Goal: Task Accomplishment & Management: Manage account settings

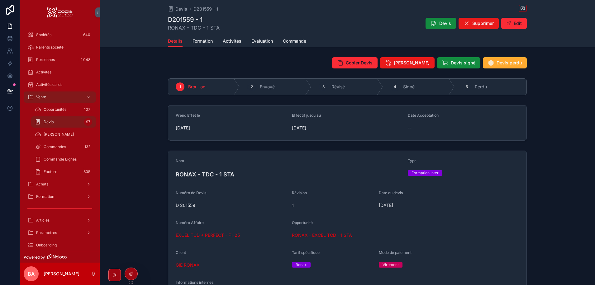
click at [53, 111] on span "Opportunités" at bounding box center [55, 109] width 23 height 5
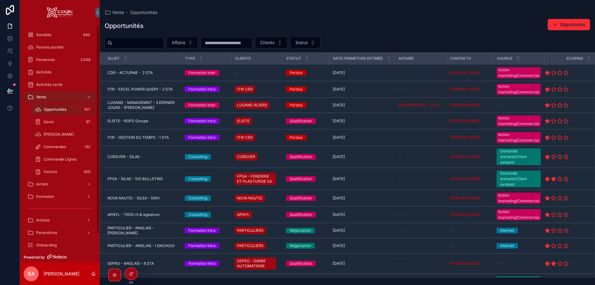
click at [44, 122] on span "Devis" at bounding box center [49, 122] width 10 height 5
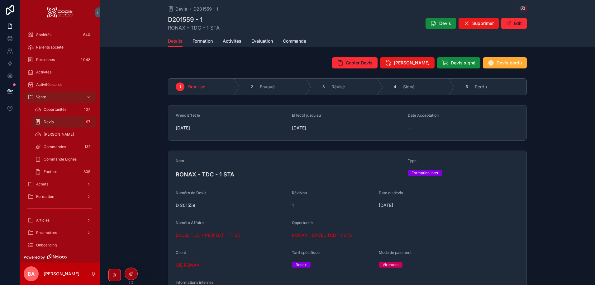
click at [198, 40] on span "Formation" at bounding box center [203, 41] width 20 height 6
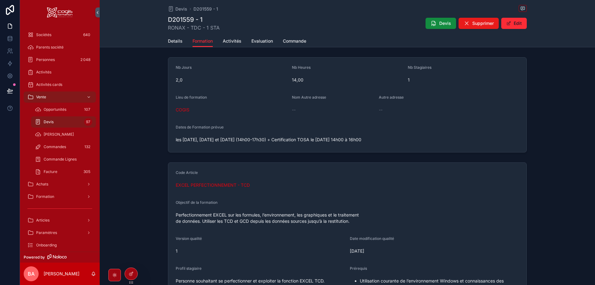
click at [168, 39] on span "Details" at bounding box center [175, 41] width 15 height 6
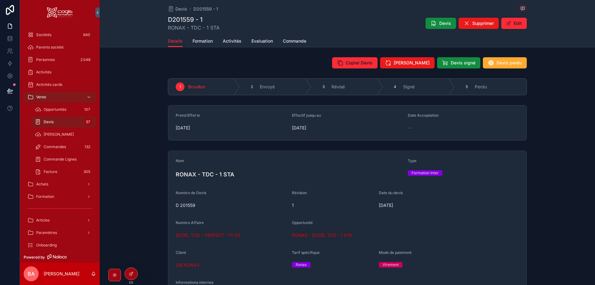
click at [434, 18] on div "Devis Supprimer Edit" at bounding box center [474, 23] width 106 height 12
click at [433, 21] on icon "scrollable content" at bounding box center [434, 23] width 6 height 6
click at [308, 235] on span "RONAX - EXCEL TCD - 1 STA" at bounding box center [322, 235] width 60 height 6
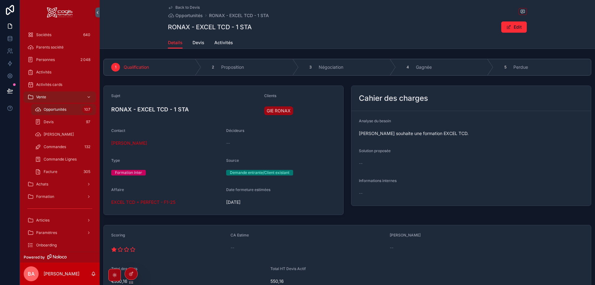
click at [0, 0] on icon "scrollable content" at bounding box center [0, 0] width 0 height 0
click at [128, 145] on span "[PERSON_NAME]" at bounding box center [129, 143] width 36 height 6
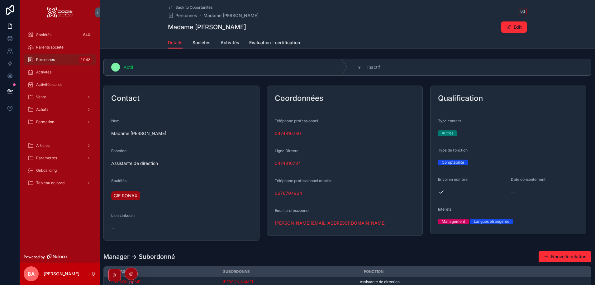
click at [298, 223] on link "[PERSON_NAME][EMAIL_ADDRESS][DOMAIN_NAME]" at bounding box center [330, 223] width 111 height 6
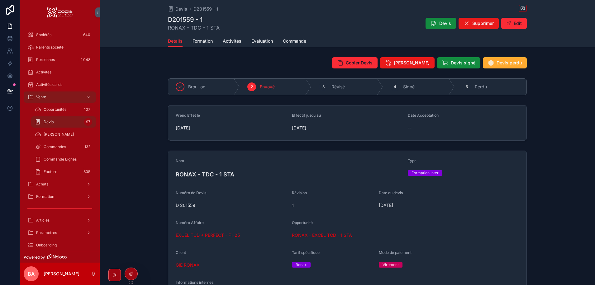
click at [304, 236] on span "RONAX - EXCEL TCD - 1 STA" at bounding box center [322, 235] width 60 height 6
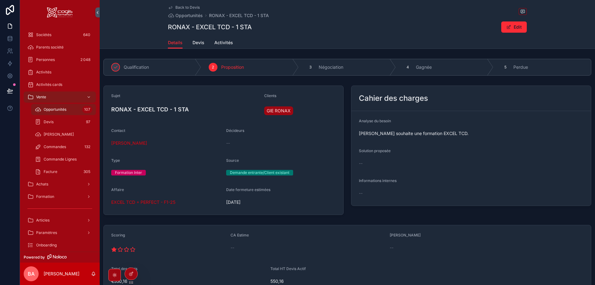
click at [221, 43] on span "Activités" at bounding box center [223, 43] width 19 height 6
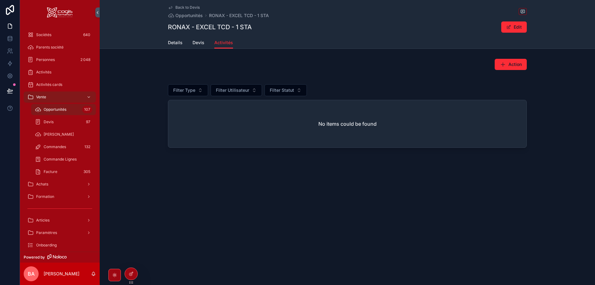
click at [511, 61] on span "Action" at bounding box center [515, 64] width 13 height 6
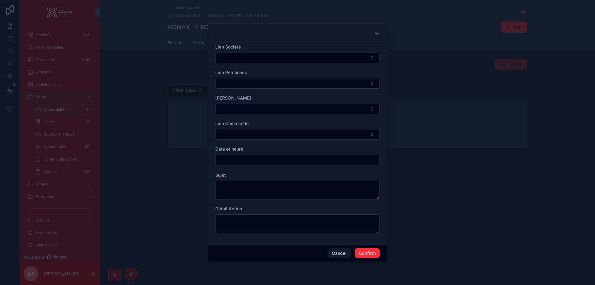
click at [251, 55] on button "Select Button" at bounding box center [297, 58] width 165 height 11
click at [270, 82] on span "GIE RONAX" at bounding box center [269, 82] width 24 height 6
click at [247, 80] on button "Select Button" at bounding box center [297, 84] width 165 height 11
click at [270, 111] on span "[PERSON_NAME]" at bounding box center [275, 109] width 36 height 6
click at [249, 107] on button "Select Button" at bounding box center [297, 110] width 165 height 11
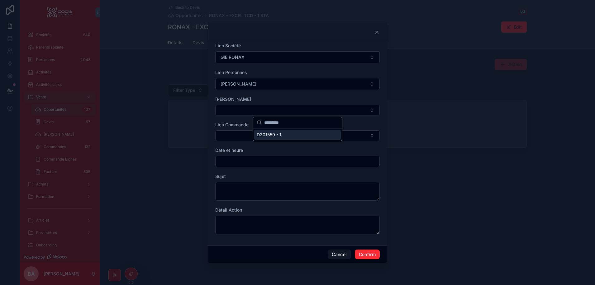
click at [264, 135] on span "D201559 - 1" at bounding box center [269, 135] width 25 height 6
click at [228, 167] on div at bounding box center [297, 162] width 165 height 11
drag, startPoint x: 229, startPoint y: 164, endPoint x: 235, endPoint y: 163, distance: 5.8
click at [230, 163] on input "text" at bounding box center [298, 162] width 164 height 9
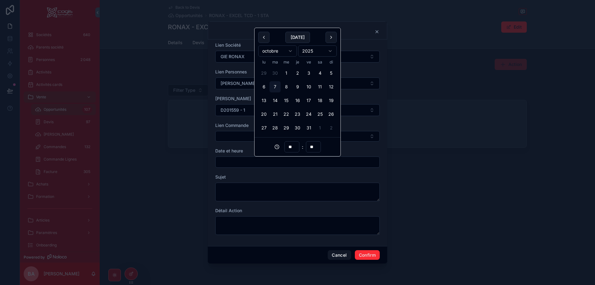
click at [274, 112] on button "21" at bounding box center [275, 114] width 11 height 11
click at [288, 147] on input "**" at bounding box center [292, 147] width 14 height 9
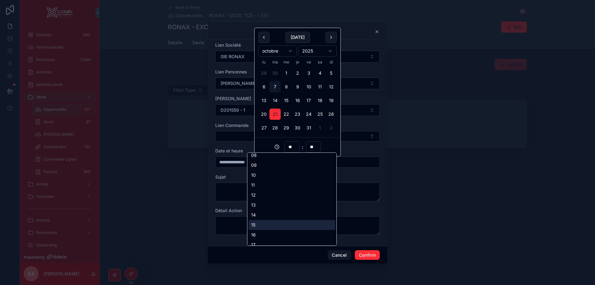
scroll to position [125, 0]
click at [258, 175] on div "14" at bounding box center [292, 174] width 87 height 10
type input "**********"
type input "**"
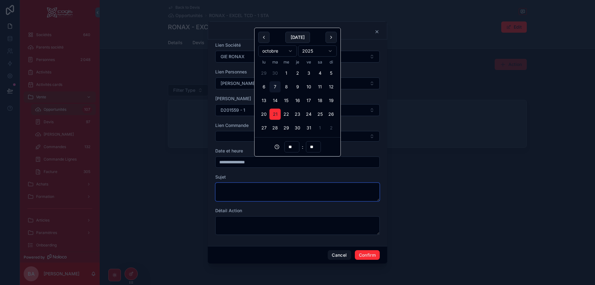
click at [251, 193] on textarea at bounding box center [297, 192] width 165 height 19
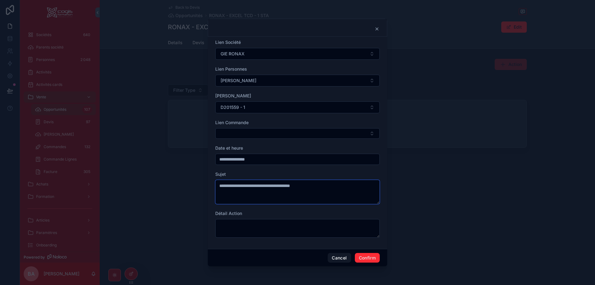
type textarea "**********"
click at [368, 254] on button "Confirm" at bounding box center [367, 258] width 25 height 10
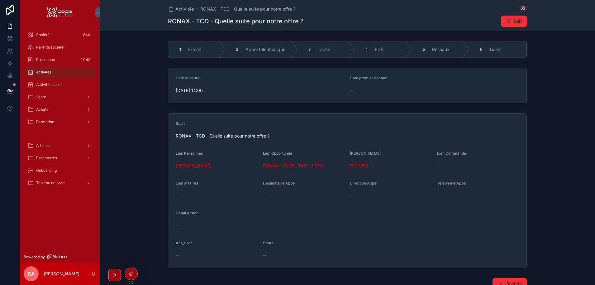
click at [518, 22] on button "Edit" at bounding box center [514, 21] width 26 height 11
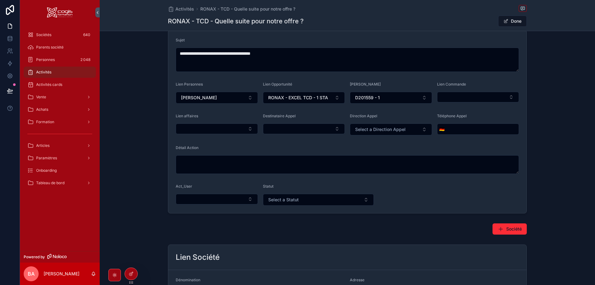
scroll to position [93, 0]
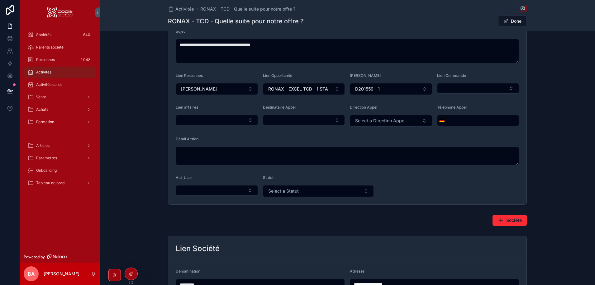
click at [356, 184] on div "Statut Select a Statut" at bounding box center [318, 186] width 111 height 22
click at [355, 195] on button "Select a Statut" at bounding box center [318, 191] width 111 height 12
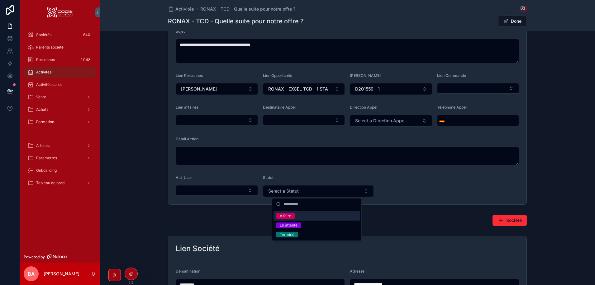
drag, startPoint x: 285, startPoint y: 217, endPoint x: 304, endPoint y: 207, distance: 20.6
click at [285, 216] on div "A faire" at bounding box center [286, 216] width 12 height 6
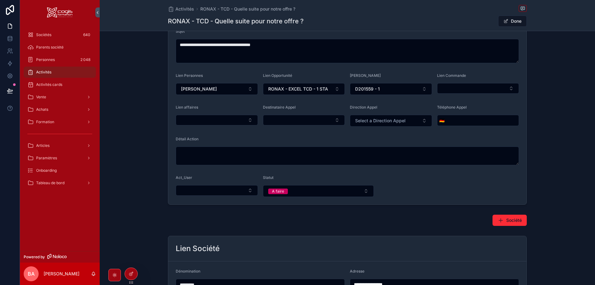
click at [364, 118] on span "Select a Direction Appel" at bounding box center [380, 121] width 50 height 6
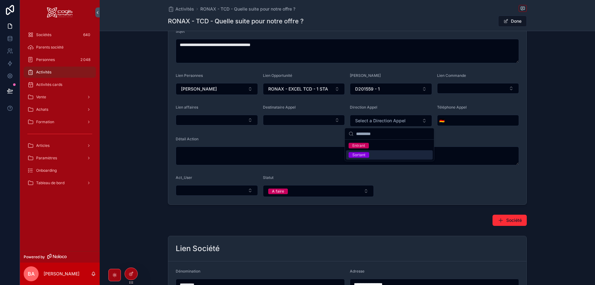
drag, startPoint x: 356, startPoint y: 146, endPoint x: 356, endPoint y: 154, distance: 7.8
click at [356, 154] on div "Entrant Sortant" at bounding box center [389, 150] width 87 height 19
click at [356, 155] on div "Sortant" at bounding box center [358, 155] width 13 height 6
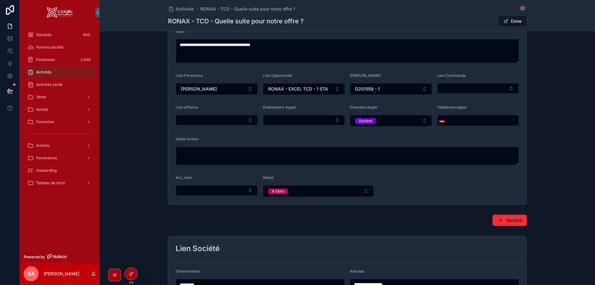
scroll to position [0, 0]
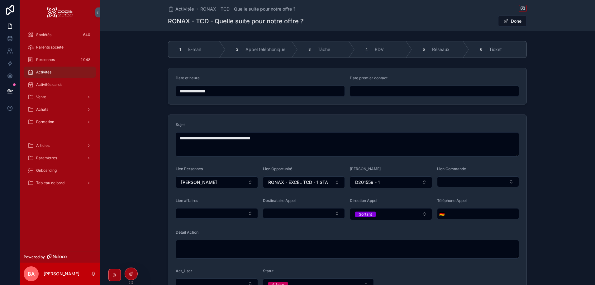
click at [0, 0] on icon "scrollable content" at bounding box center [0, 0] width 0 height 0
drag, startPoint x: 511, startPoint y: 21, endPoint x: 505, endPoint y: 26, distance: 8.4
click at [512, 21] on button "Done" at bounding box center [512, 21] width 29 height 11
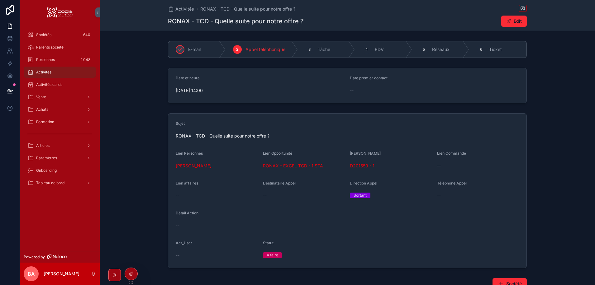
click at [42, 96] on span "Vente" at bounding box center [41, 97] width 10 height 5
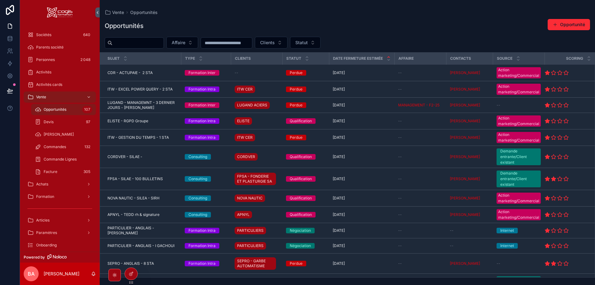
drag, startPoint x: 50, startPoint y: 112, endPoint x: 60, endPoint y: 112, distance: 9.0
click at [51, 112] on div "Opportunités 107" at bounding box center [63, 110] width 57 height 10
click at [321, 41] on button "Statut" at bounding box center [305, 43] width 31 height 12
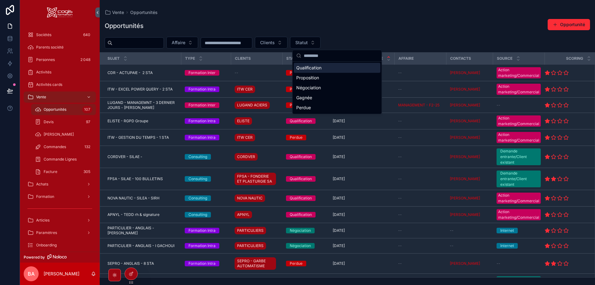
click at [302, 69] on div "Qualification" at bounding box center [337, 68] width 87 height 10
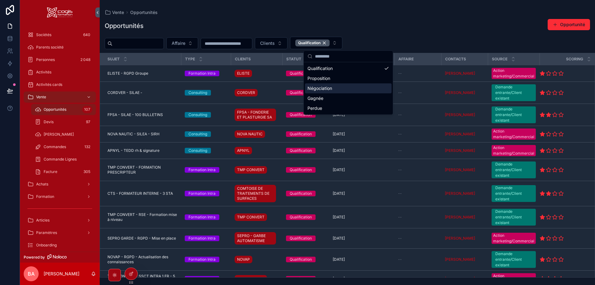
click at [197, 16] on div "Opportunités Opportunité Affaire Clients Qualification Sujet Type Clients Statu…" at bounding box center [347, 146] width 495 height 263
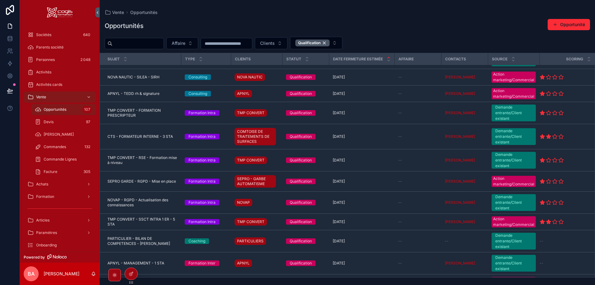
scroll to position [62, 0]
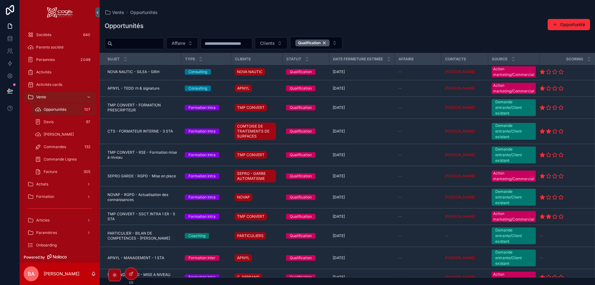
click at [151, 130] on span "CTS - FORMATEUR INTERNE - 3 STA" at bounding box center [139, 131] width 65 height 5
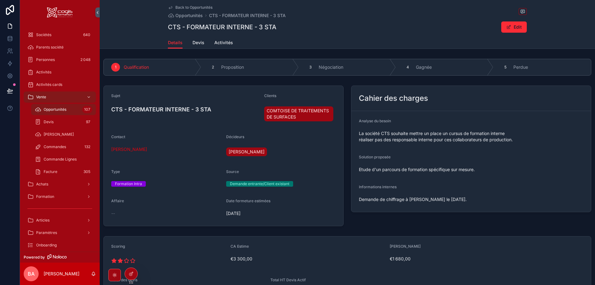
click at [196, 41] on span "Devis" at bounding box center [199, 43] width 12 height 6
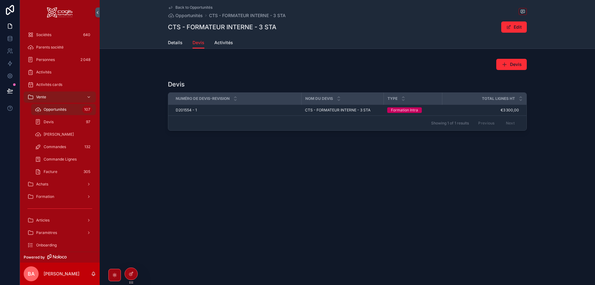
click at [177, 44] on span "Details" at bounding box center [175, 43] width 15 height 6
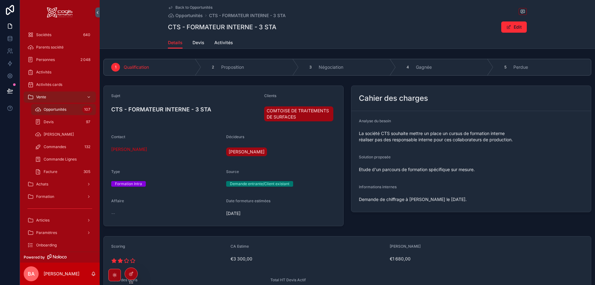
click at [227, 68] on span "Proposition" at bounding box center [232, 67] width 23 height 6
click at [122, 148] on span "[PERSON_NAME]" at bounding box center [129, 149] width 36 height 6
click at [227, 41] on span "Activités" at bounding box center [223, 43] width 19 height 6
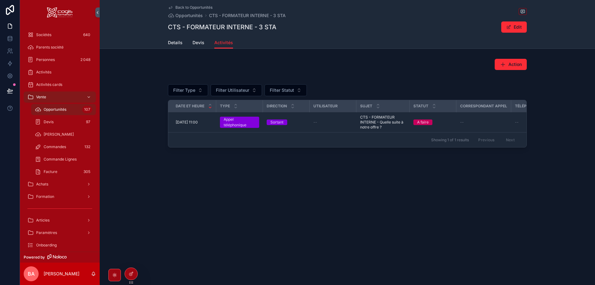
click at [196, 44] on span "Devis" at bounding box center [199, 43] width 12 height 6
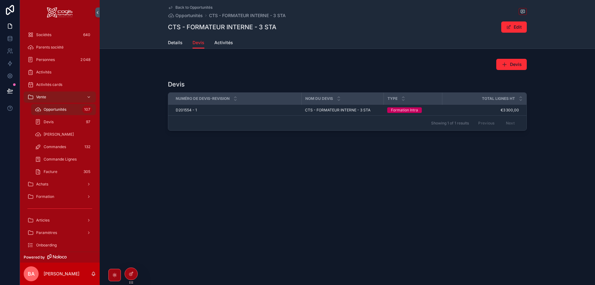
click at [178, 43] on span "Details" at bounding box center [175, 43] width 15 height 6
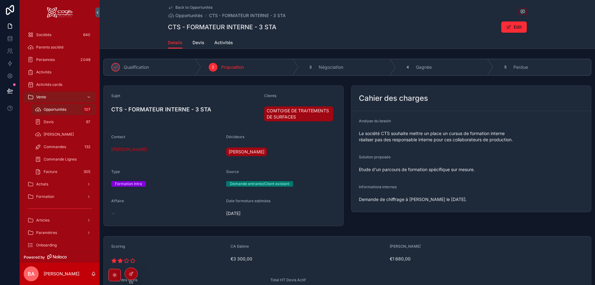
click at [139, 149] on span "[PERSON_NAME]" at bounding box center [129, 149] width 36 height 6
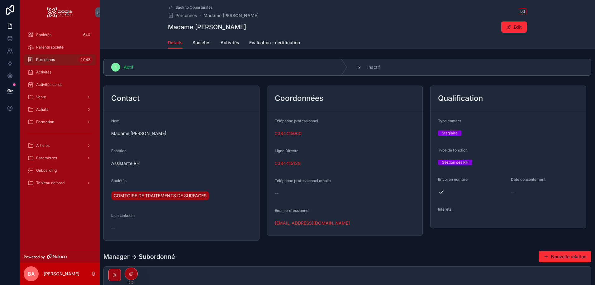
click at [279, 165] on link "0384415128" at bounding box center [288, 163] width 26 height 6
click at [510, 29] on button "Edit" at bounding box center [514, 26] width 26 height 11
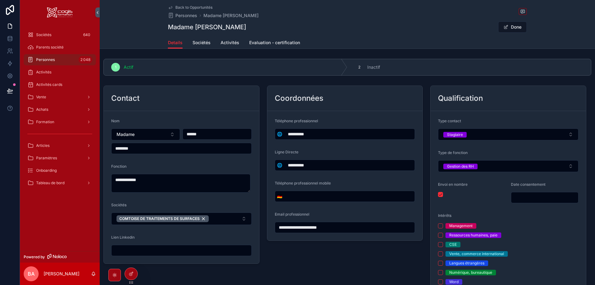
click at [279, 168] on span "🌐" at bounding box center [279, 165] width 5 height 6
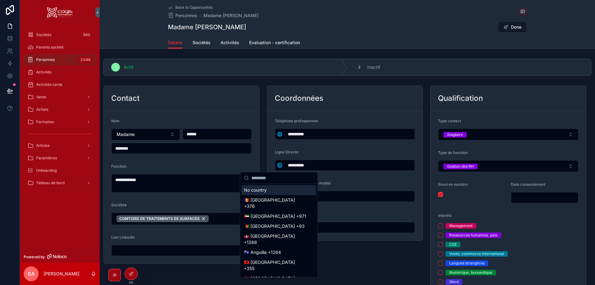
click at [259, 178] on input "scrollable content" at bounding box center [282, 178] width 62 height 11
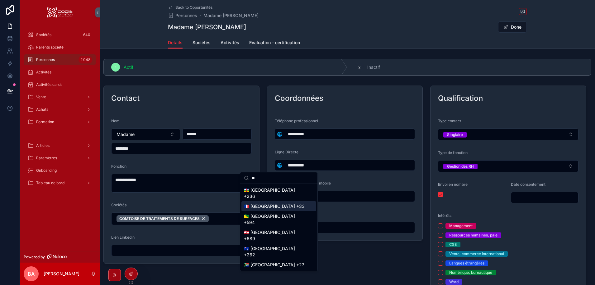
type input "**"
click at [254, 208] on div "🇫🇷 [GEOGRAPHIC_DATA] +33" at bounding box center [278, 207] width 75 height 10
type input "**********"
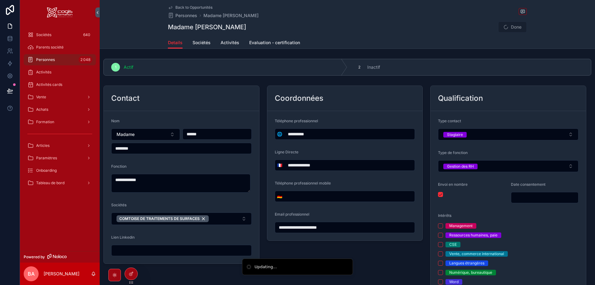
click at [279, 135] on span "🌐" at bounding box center [279, 134] width 5 height 6
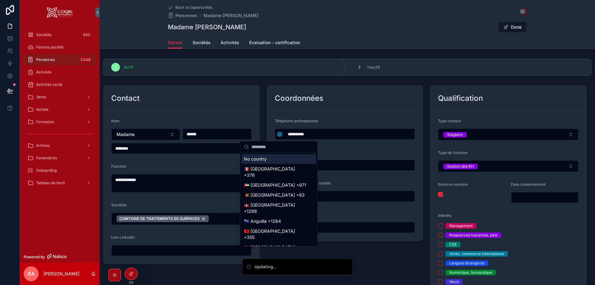
type input "**********"
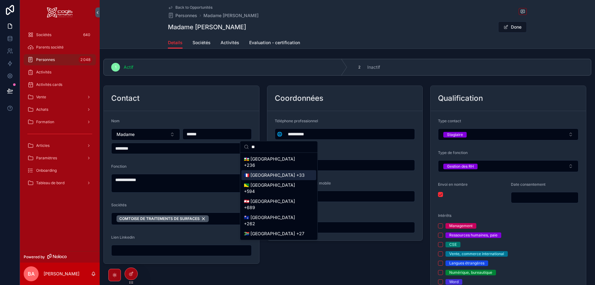
type input "**"
click at [254, 177] on div "🇫🇷 [GEOGRAPHIC_DATA] +33" at bounding box center [278, 175] width 75 height 10
type input "**********"
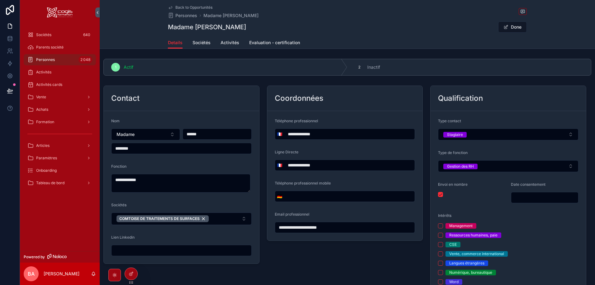
type input "**********"
click at [511, 28] on button "Done" at bounding box center [512, 26] width 29 height 11
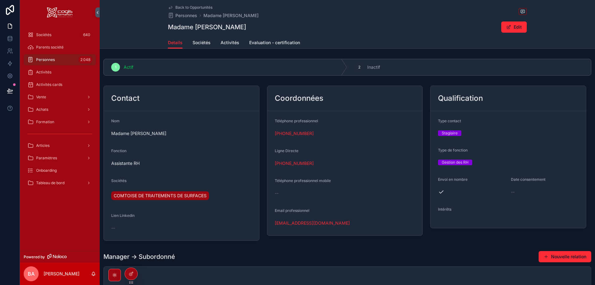
click at [46, 82] on span "Activités cards" at bounding box center [49, 84] width 26 height 5
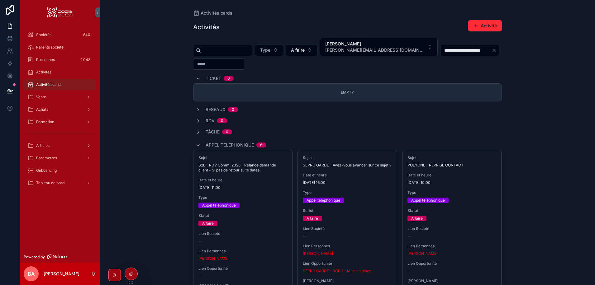
click at [197, 77] on icon "scrollable content" at bounding box center [198, 78] width 5 height 5
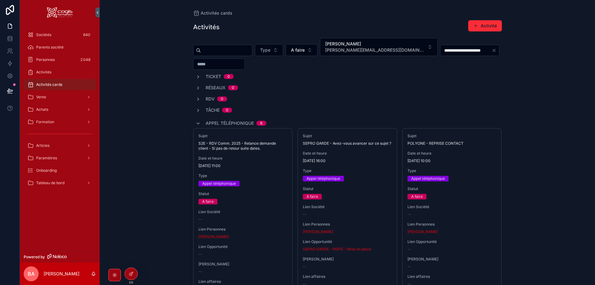
click at [41, 96] on span "Vente" at bounding box center [41, 97] width 10 height 5
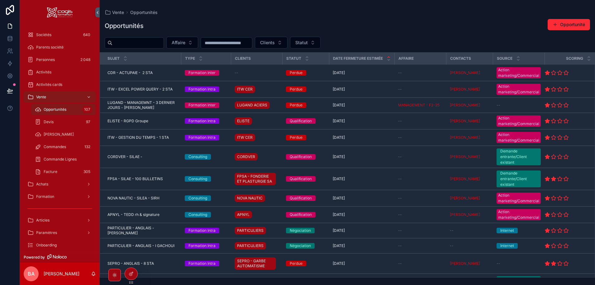
click at [46, 111] on span "Opportunités" at bounding box center [55, 109] width 23 height 5
click at [308, 45] on span "Statut" at bounding box center [301, 43] width 12 height 6
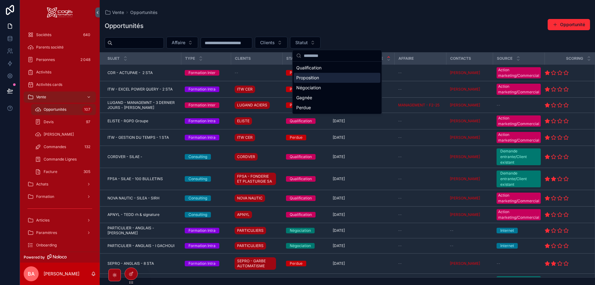
click at [308, 80] on div "Proposition" at bounding box center [337, 78] width 87 height 10
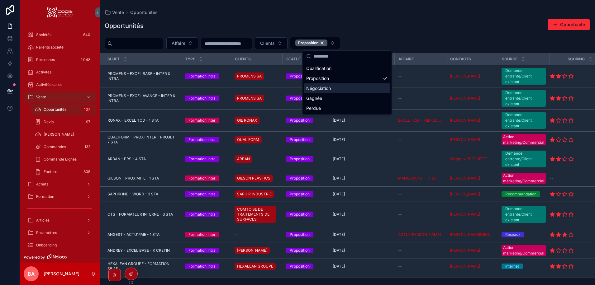
click at [141, 44] on input "scrollable content" at bounding box center [137, 43] width 51 height 9
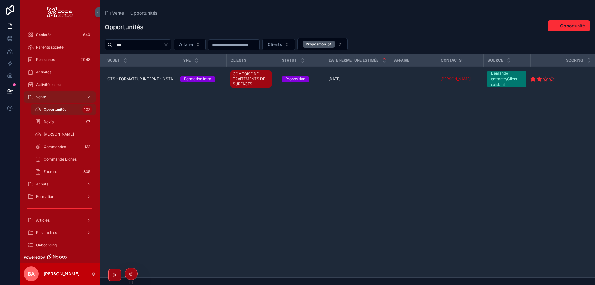
type input "***"
click at [131, 79] on span "CTS - FORMATEUR INTERNE - 3 STA" at bounding box center [139, 79] width 65 height 5
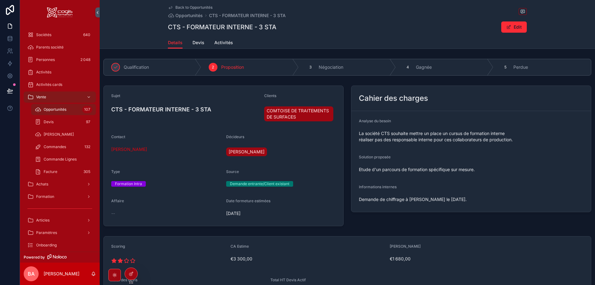
click at [217, 44] on span "Activités" at bounding box center [223, 43] width 19 height 6
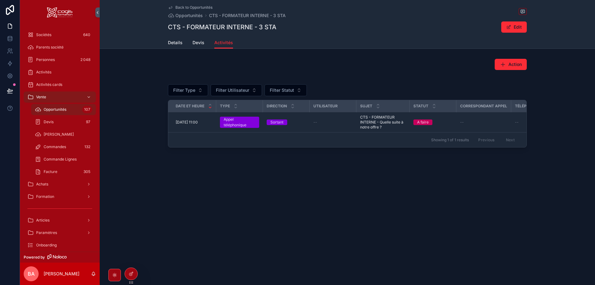
click at [189, 124] on span "[DATE] 11:00" at bounding box center [187, 122] width 22 height 5
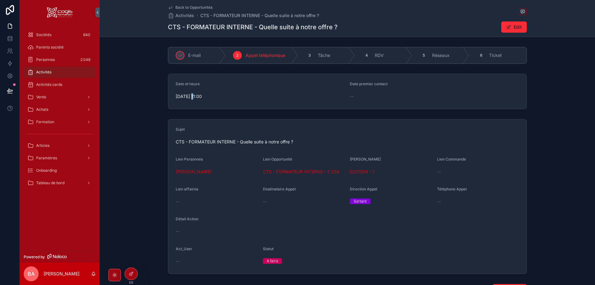
click at [191, 95] on span "[DATE] 11:00" at bounding box center [260, 96] width 169 height 6
click at [513, 25] on button "Edit" at bounding box center [514, 26] width 26 height 11
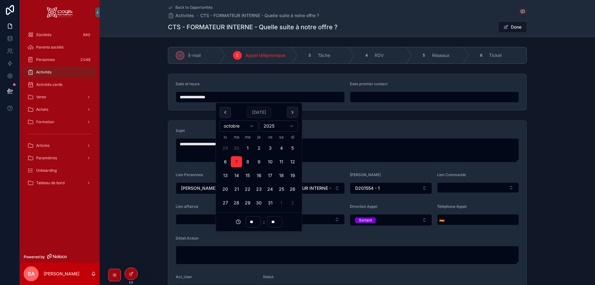
click at [201, 97] on input "**********" at bounding box center [260, 97] width 169 height 9
click at [192, 253] on textarea "scrollable content" at bounding box center [347, 255] width 343 height 19
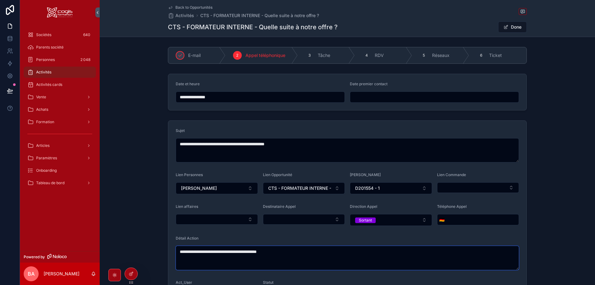
click at [233, 251] on textarea "**********" at bounding box center [347, 258] width 343 height 24
click at [231, 253] on textarea "**********" at bounding box center [347, 258] width 343 height 24
click at [279, 255] on textarea "**********" at bounding box center [347, 258] width 343 height 24
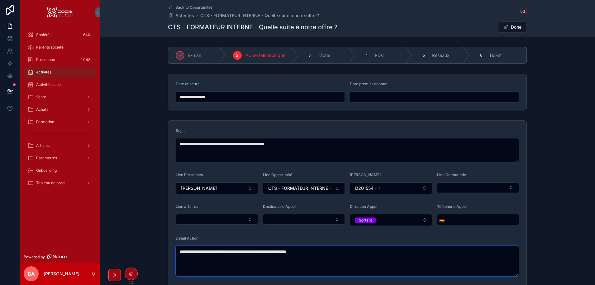
type textarea "**********"
click at [213, 96] on input "**********" at bounding box center [260, 97] width 169 height 9
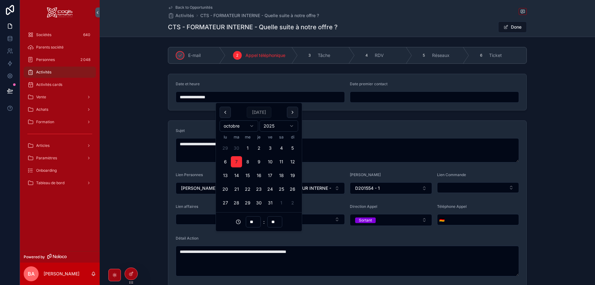
click at [260, 189] on button "23" at bounding box center [258, 189] width 11 height 11
type input "**********"
click at [259, 190] on button "23" at bounding box center [258, 189] width 11 height 11
drag, startPoint x: 557, startPoint y: 94, endPoint x: 556, endPoint y: 89, distance: 4.8
click at [557, 91] on div "**********" at bounding box center [347, 92] width 495 height 42
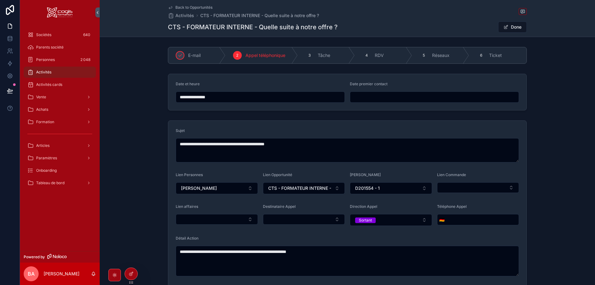
click at [515, 25] on button "Done" at bounding box center [512, 26] width 29 height 11
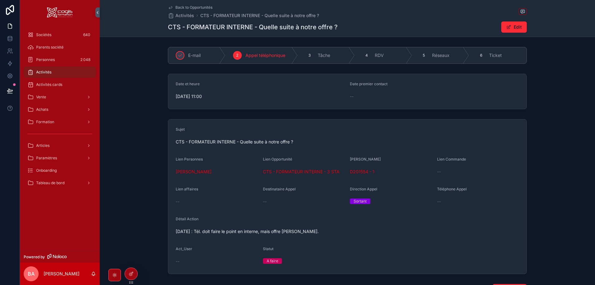
click at [44, 97] on span "Vente" at bounding box center [41, 97] width 10 height 5
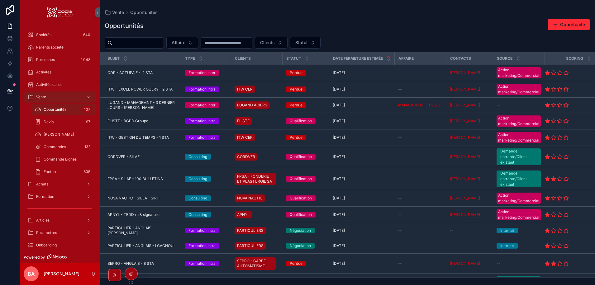
drag, startPoint x: 58, startPoint y: 108, endPoint x: 79, endPoint y: 109, distance: 20.9
click at [58, 109] on span "Opportunités" at bounding box center [55, 109] width 23 height 5
click at [321, 43] on button "Statut" at bounding box center [305, 43] width 31 height 12
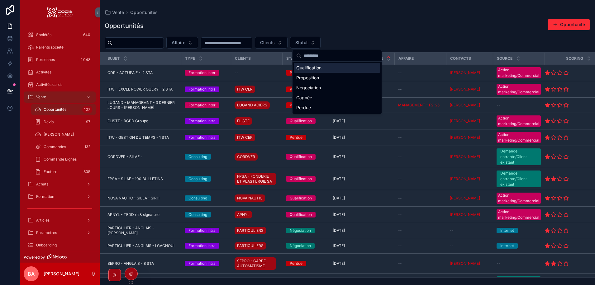
click at [302, 67] on div "Qualification" at bounding box center [337, 68] width 87 height 10
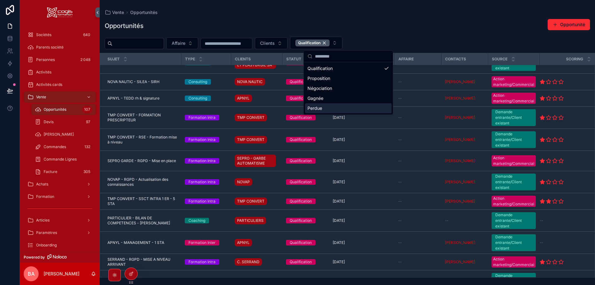
scroll to position [62, 0]
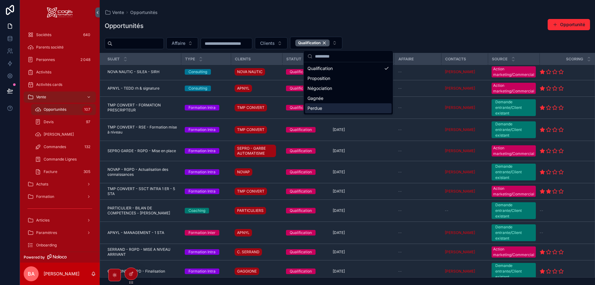
click at [136, 150] on span "SEPRO GARDE - RGPD - Mise en place" at bounding box center [141, 151] width 69 height 5
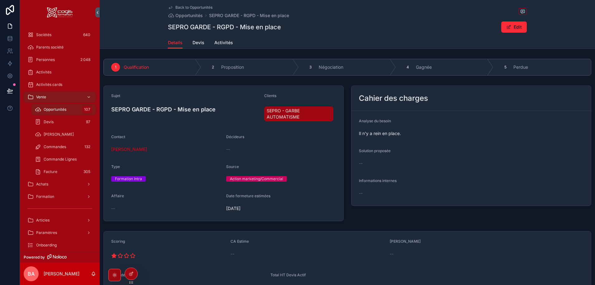
click at [197, 41] on span "Devis" at bounding box center [199, 43] width 12 height 6
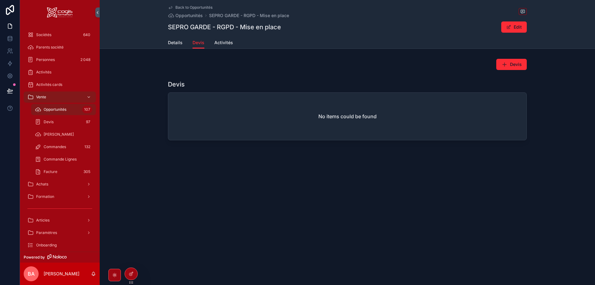
click at [174, 43] on span "Details" at bounding box center [175, 43] width 15 height 6
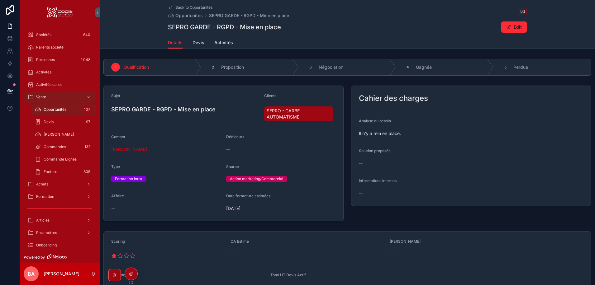
click at [0, 0] on icon "scrollable content" at bounding box center [0, 0] width 0 height 0
drag, startPoint x: 233, startPoint y: 39, endPoint x: 229, endPoint y: 41, distance: 5.2
click at [229, 41] on div "Details Devis Activités" at bounding box center [347, 43] width 359 height 12
click at [226, 41] on span "Activités" at bounding box center [223, 43] width 19 height 6
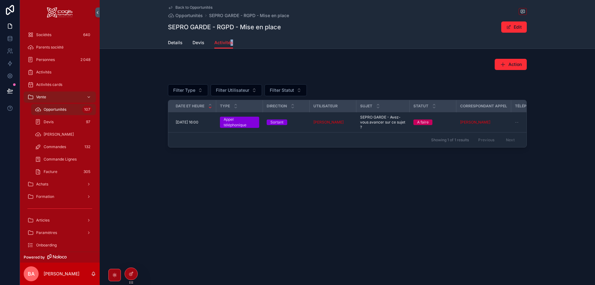
click at [194, 122] on span "[DATE] 16:00" at bounding box center [187, 122] width 23 height 5
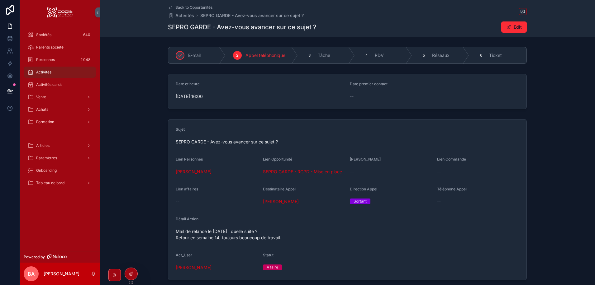
click at [275, 270] on div "A faire" at bounding box center [273, 268] width 12 height 6
drag, startPoint x: 517, startPoint y: 22, endPoint x: 499, endPoint y: 37, distance: 23.0
click at [516, 22] on button "Edit" at bounding box center [514, 26] width 26 height 11
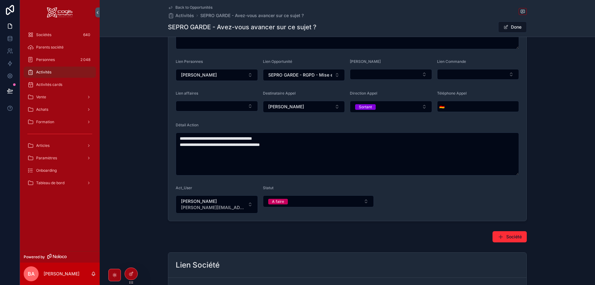
scroll to position [125, 0]
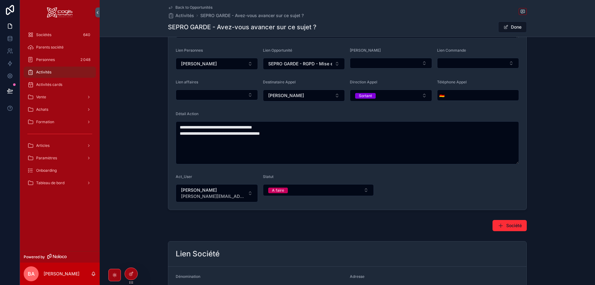
click at [281, 188] on div "A faire" at bounding box center [278, 191] width 12 height 6
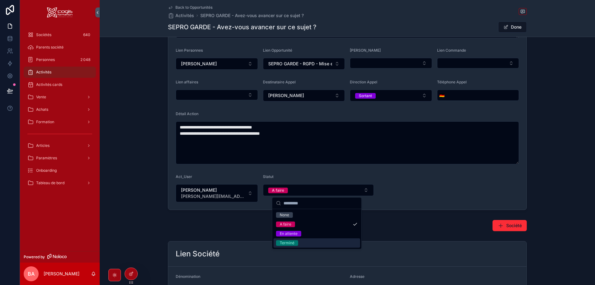
click at [281, 243] on div "Terminé" at bounding box center [287, 244] width 15 height 6
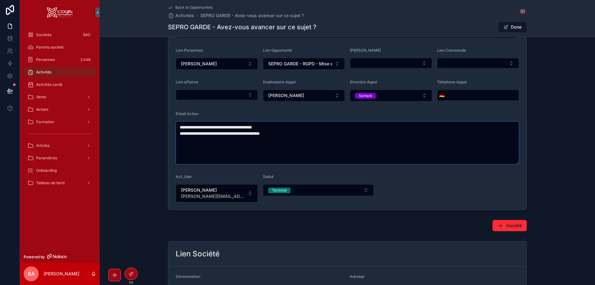
click at [178, 125] on textarea "**********" at bounding box center [347, 143] width 343 height 43
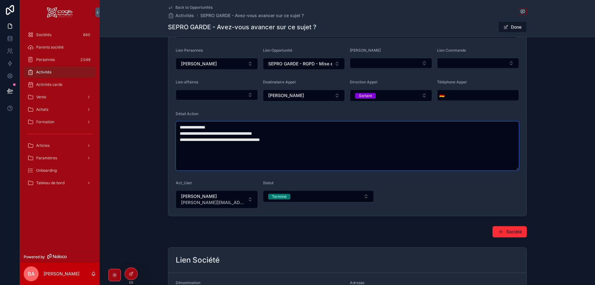
click at [223, 126] on textarea "**********" at bounding box center [347, 146] width 343 height 49
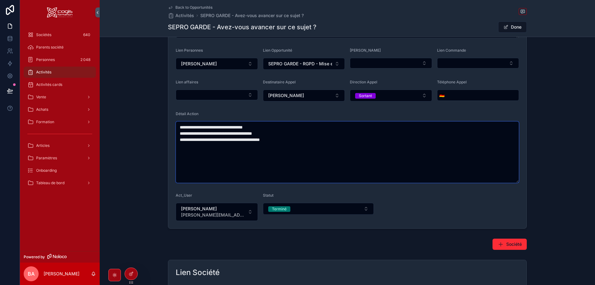
click at [266, 154] on textarea "**********" at bounding box center [347, 153] width 343 height 62
type textarea "**********"
click at [513, 25] on button "Done" at bounding box center [512, 26] width 29 height 11
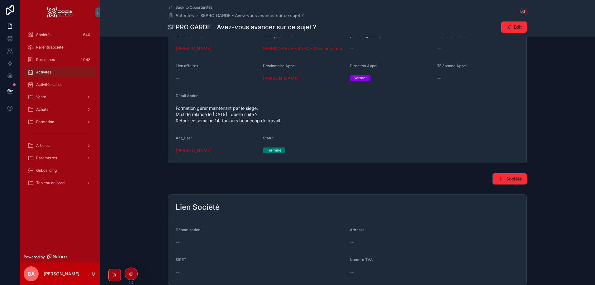
drag, startPoint x: 41, startPoint y: 96, endPoint x: 62, endPoint y: 99, distance: 20.5
click at [41, 96] on span "Vente" at bounding box center [41, 97] width 10 height 5
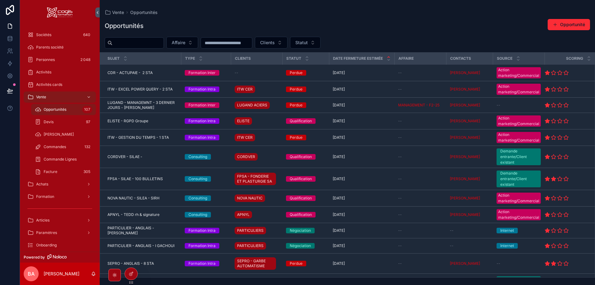
click at [308, 41] on span "Statut" at bounding box center [301, 43] width 12 height 6
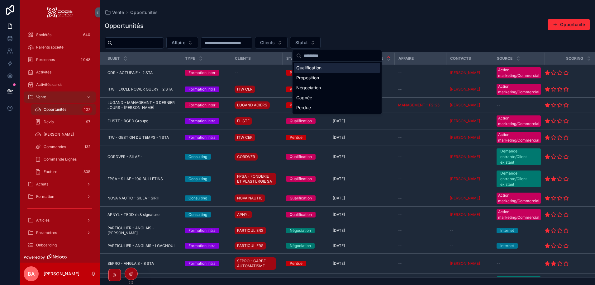
click at [299, 66] on div "Qualification" at bounding box center [337, 68] width 87 height 10
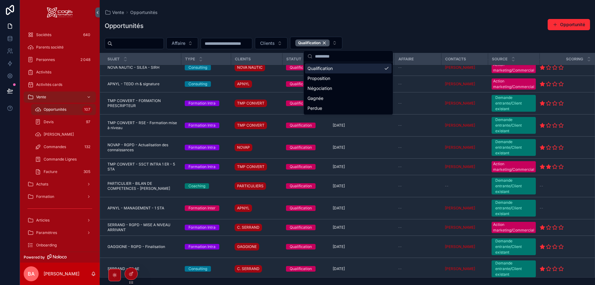
scroll to position [69, 0]
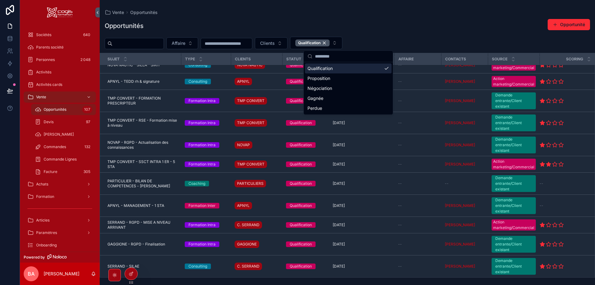
click at [134, 184] on span "PARTICULIER - BILAN DE COMPETENCES - [PERSON_NAME]" at bounding box center [142, 184] width 70 height 10
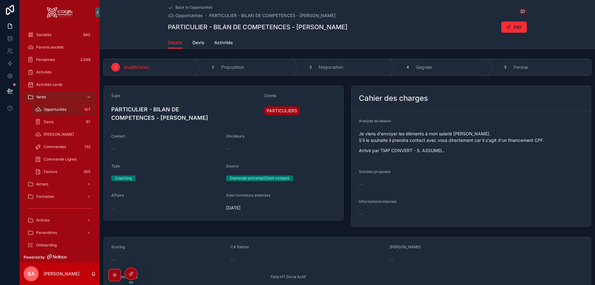
drag, startPoint x: 146, startPoint y: 123, endPoint x: 147, endPoint y: 128, distance: 5.9
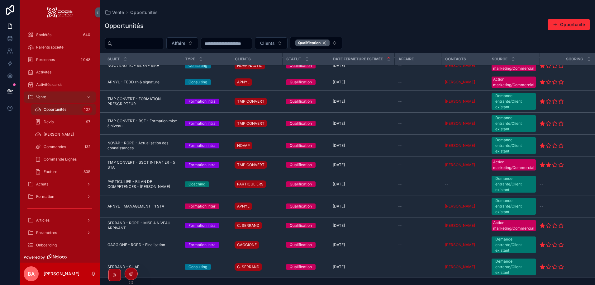
scroll to position [69, 0]
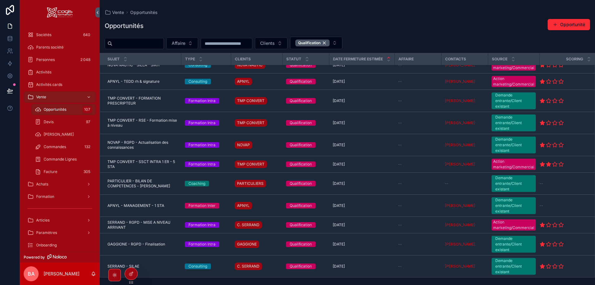
click at [120, 244] on span "GAGGIONE - RGPD - Finalisation" at bounding box center [136, 244] width 58 height 5
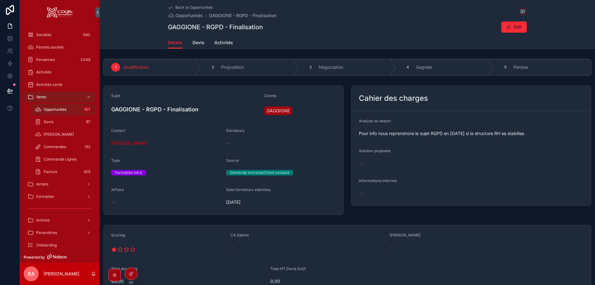
click at [197, 42] on span "Devis" at bounding box center [199, 43] width 12 height 6
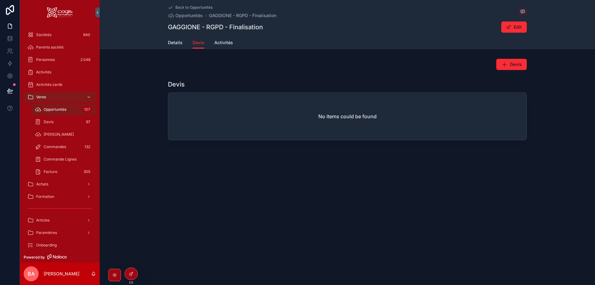
click at [215, 44] on span "Activités" at bounding box center [223, 43] width 19 height 6
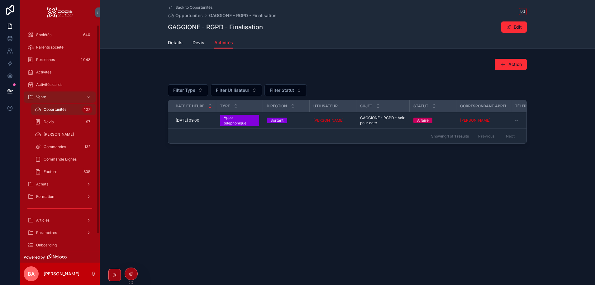
click at [48, 108] on span "Opportunités" at bounding box center [55, 109] width 23 height 5
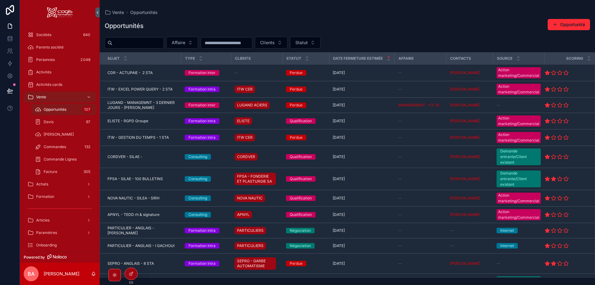
click at [321, 45] on button "Statut" at bounding box center [305, 43] width 31 height 12
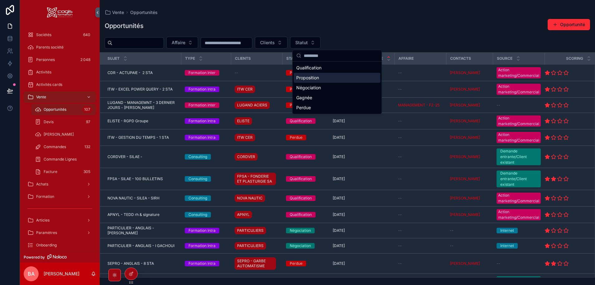
click at [304, 76] on div "Proposition" at bounding box center [337, 78] width 87 height 10
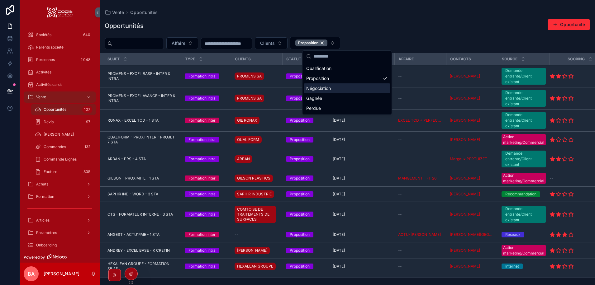
click at [422, 30] on div "Opportunités Opportunité" at bounding box center [347, 26] width 485 height 14
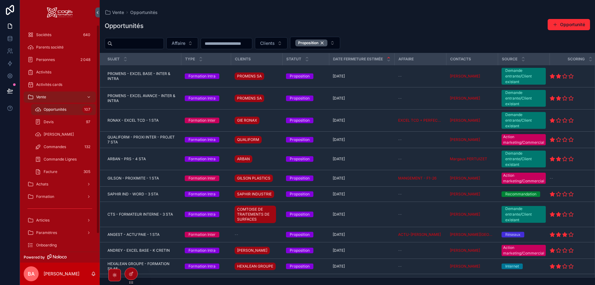
click at [49, 32] on span "Sociétés" at bounding box center [43, 34] width 15 height 5
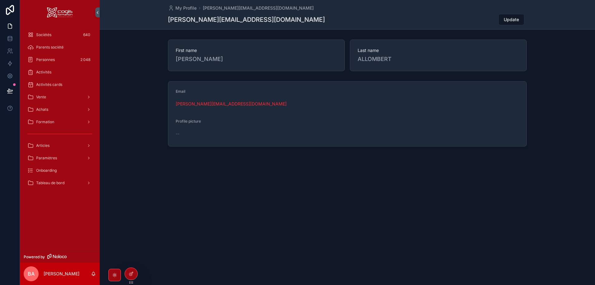
click at [46, 97] on span "Vente" at bounding box center [41, 97] width 10 height 5
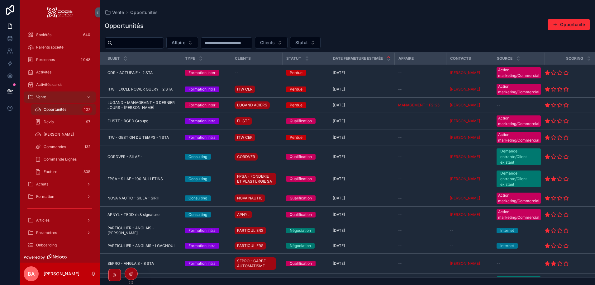
click at [321, 41] on button "Statut" at bounding box center [305, 43] width 31 height 12
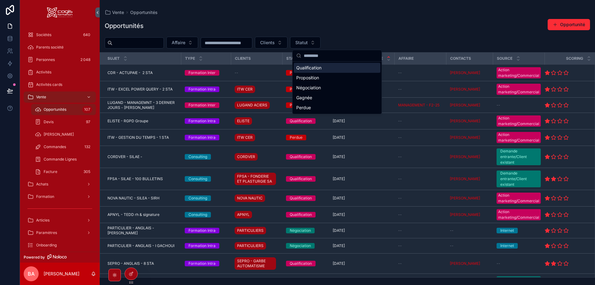
click at [305, 66] on div "Qualification" at bounding box center [337, 68] width 87 height 10
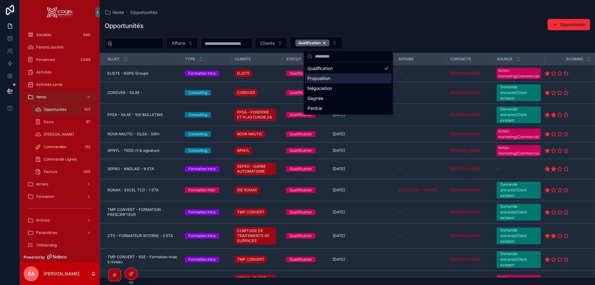
click at [133, 170] on span "SEPRO - ANGLAIS - 8 STA" at bounding box center [130, 169] width 46 height 5
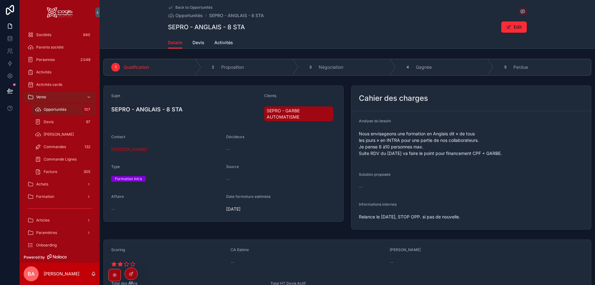
click at [0, 0] on icon "scrollable content" at bounding box center [0, 0] width 0 height 0
click at [519, 27] on button "Edit" at bounding box center [514, 26] width 26 height 11
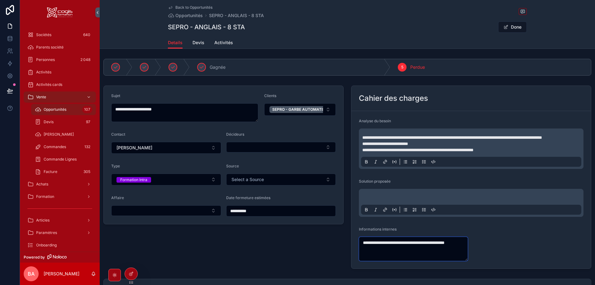
drag, startPoint x: 399, startPoint y: 256, endPoint x: 334, endPoint y: 249, distance: 64.6
click at [334, 249] on div "**********" at bounding box center [347, 202] width 495 height 292
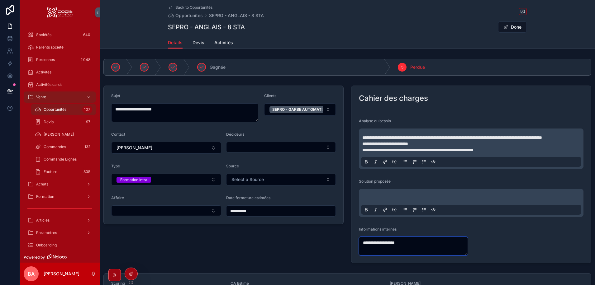
click at [420, 252] on textarea "**********" at bounding box center [413, 246] width 109 height 19
type textarea "*"
type textarea "**********"
click at [313, 31] on div "SEPRO - ANGLAIS - 8 STA Done" at bounding box center [347, 27] width 359 height 12
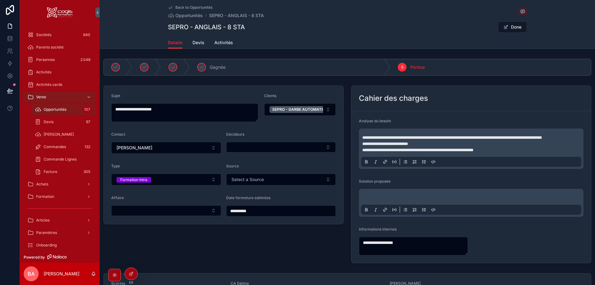
drag, startPoint x: 523, startPoint y: 27, endPoint x: 517, endPoint y: 27, distance: 5.9
click at [517, 27] on button "Done" at bounding box center [512, 26] width 29 height 11
